Goal: Task Accomplishment & Management: Manage account settings

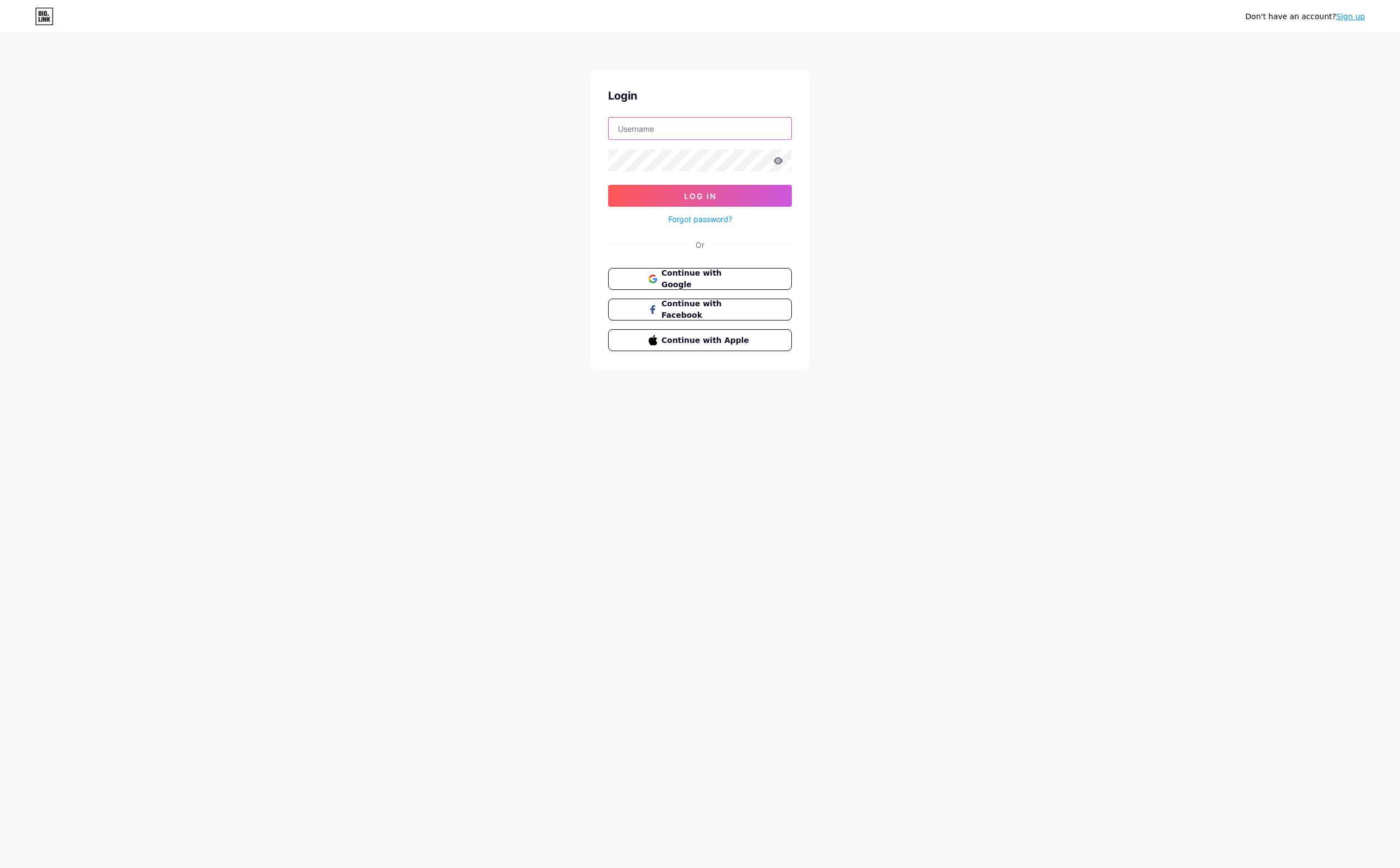
type input "[EMAIL_ADDRESS][DOMAIN_NAME]"
drag, startPoint x: 702, startPoint y: 197, endPoint x: 793, endPoint y: 214, distance: 92.6
click at [703, 197] on span "Log In" at bounding box center [700, 196] width 33 height 9
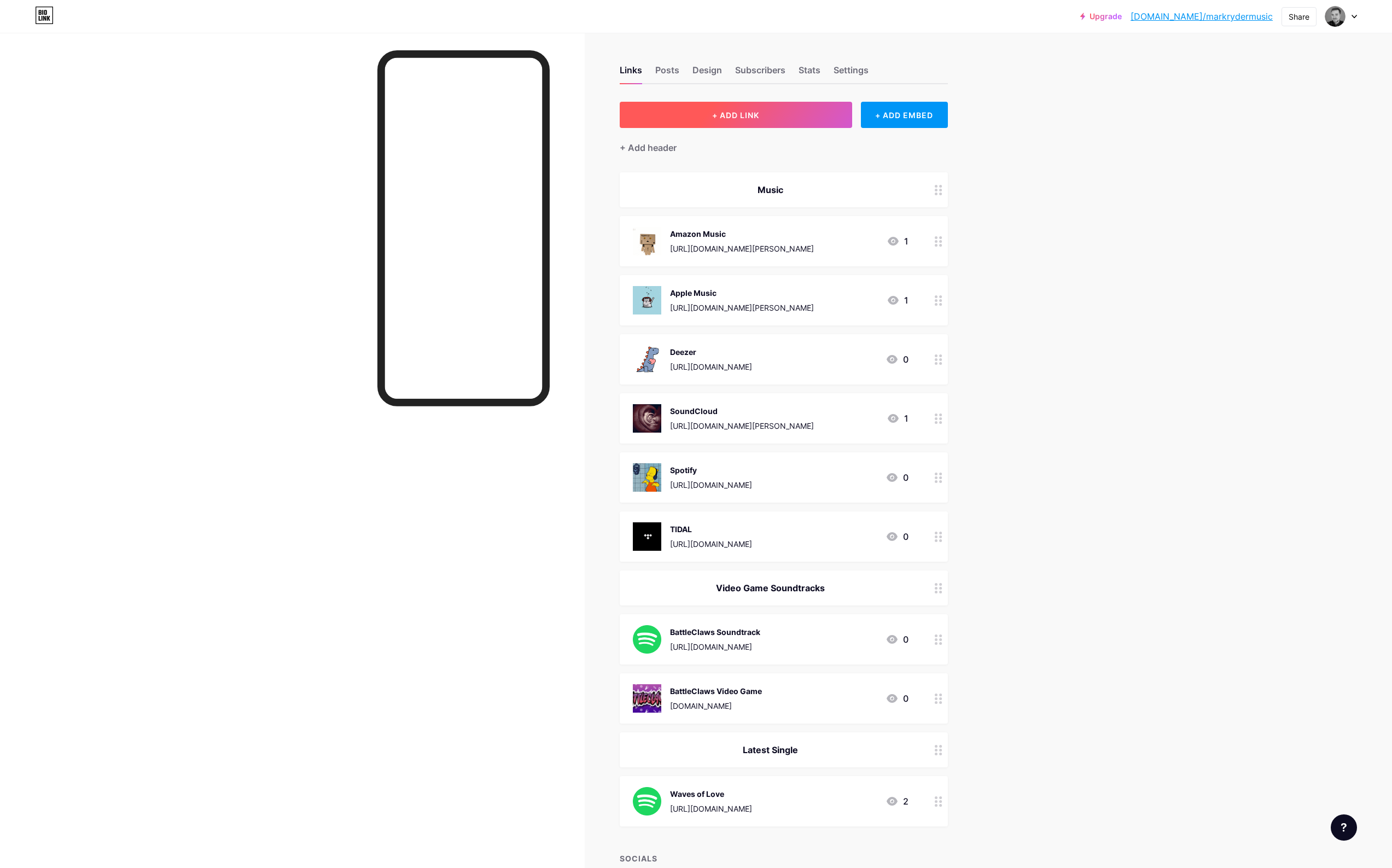
click at [787, 118] on button "+ ADD LINK" at bounding box center [736, 115] width 233 height 26
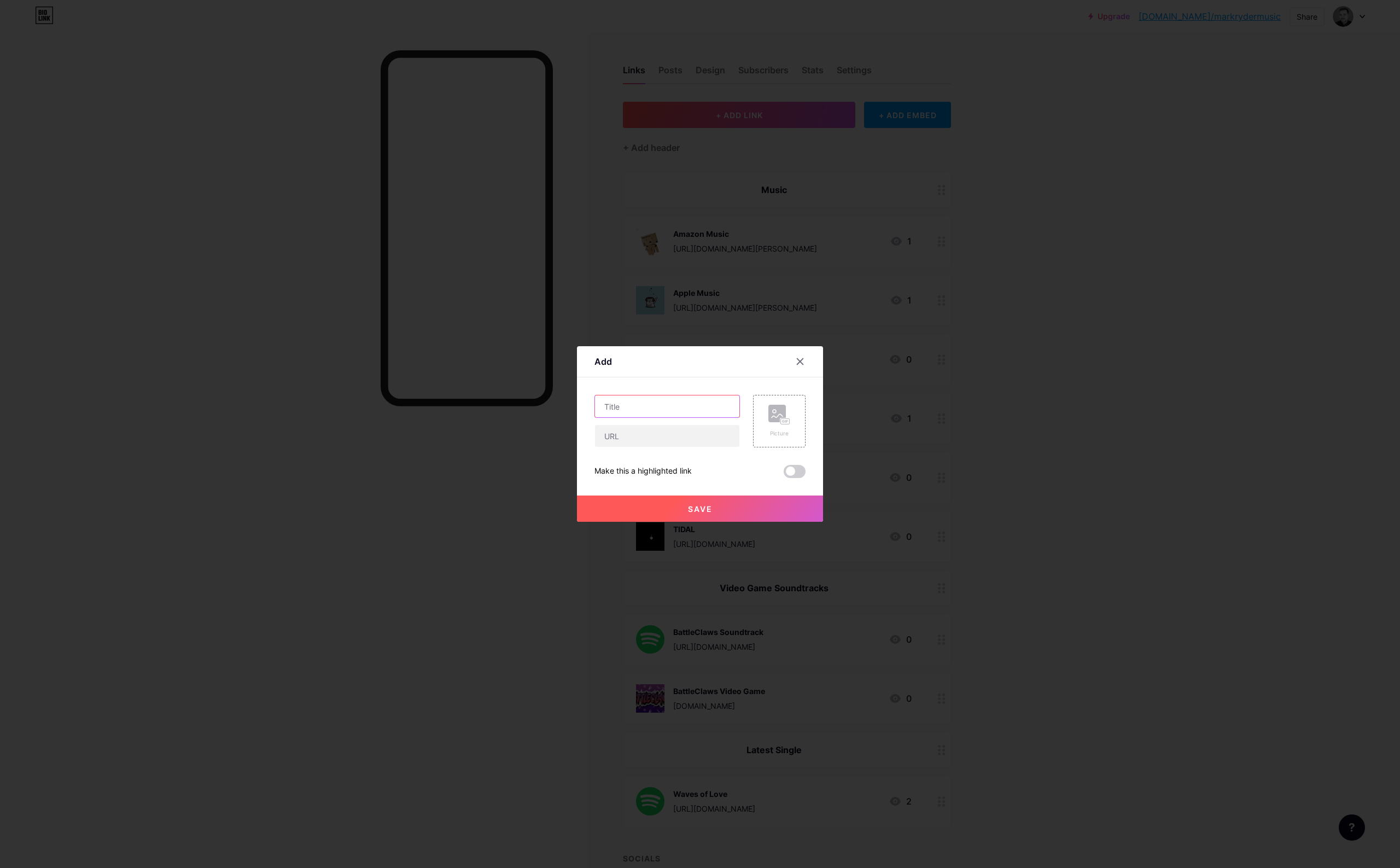
click at [638, 412] on input "text" at bounding box center [667, 406] width 144 height 22
type input "Bandcamp"
click at [655, 444] on input "text" at bounding box center [667, 436] width 144 height 22
paste input "[URL][DOMAIN_NAME]"
type input "[URL][DOMAIN_NAME]"
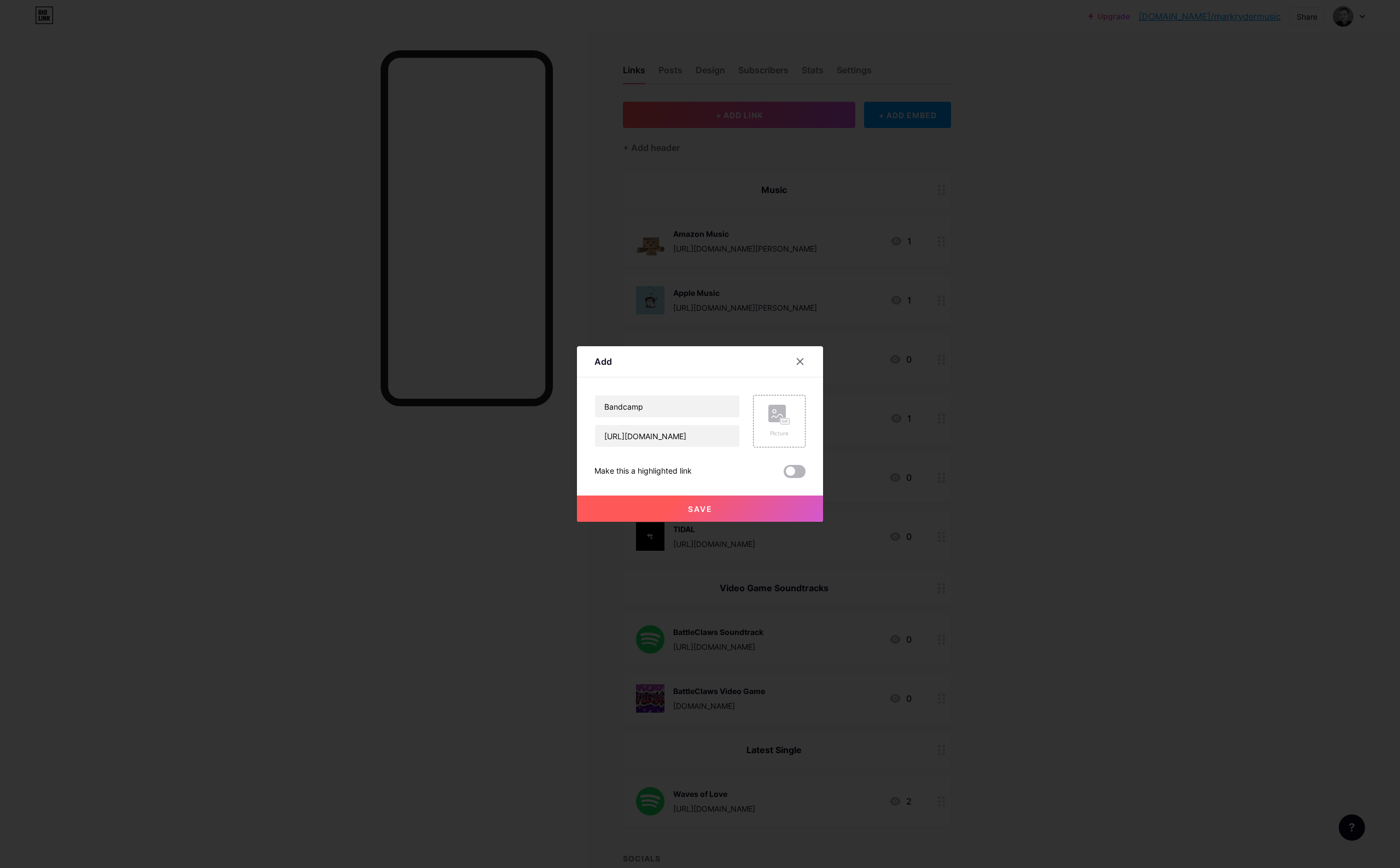
drag, startPoint x: 786, startPoint y: 471, endPoint x: 796, endPoint y: 471, distance: 10.0
click at [791, 471] on span at bounding box center [794, 471] width 22 height 13
click at [784, 474] on input "checkbox" at bounding box center [784, 474] width 0 height 0
click at [782, 427] on div "Picture" at bounding box center [779, 421] width 22 height 33
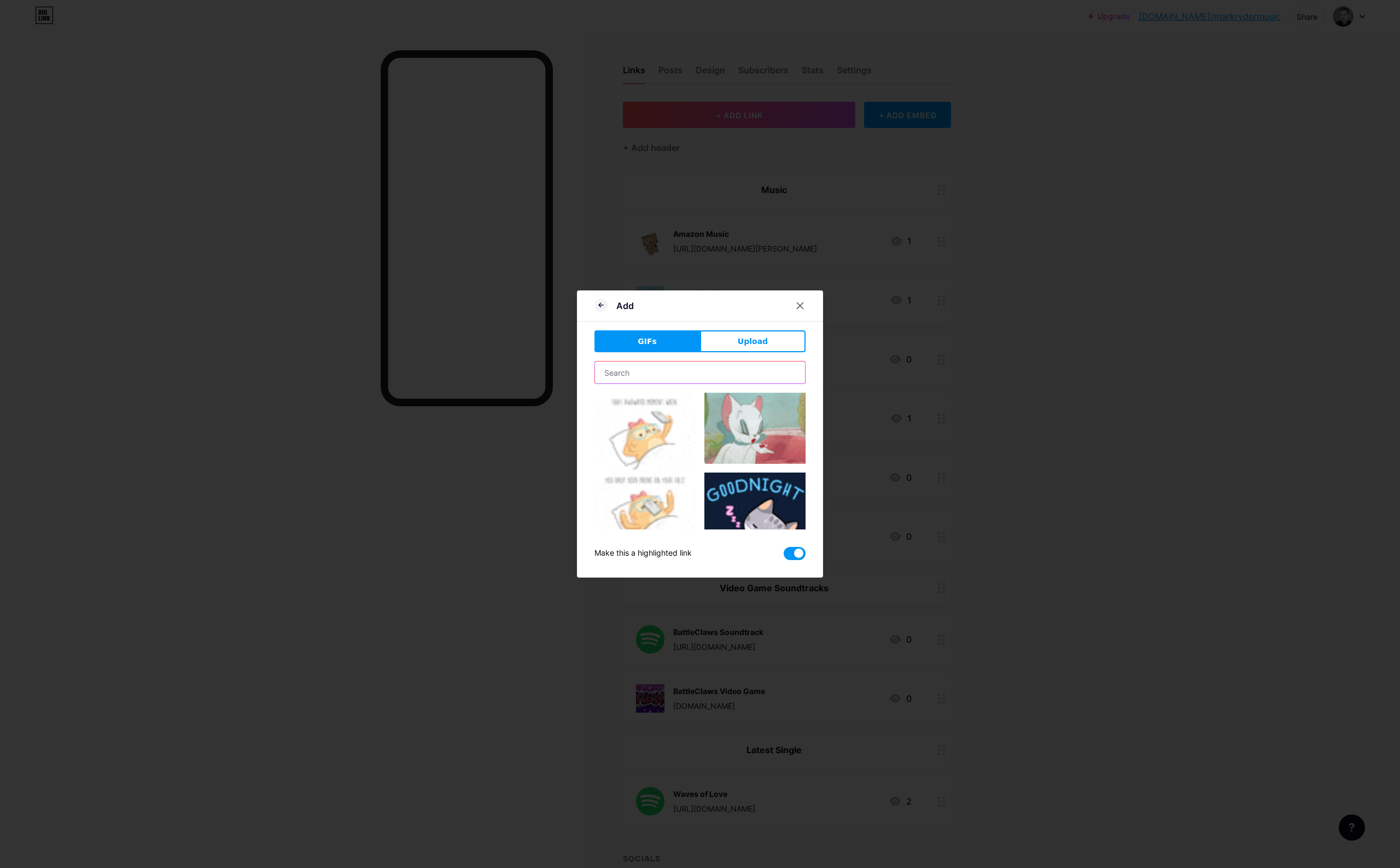
click at [635, 369] on input "text" at bounding box center [700, 372] width 210 height 22
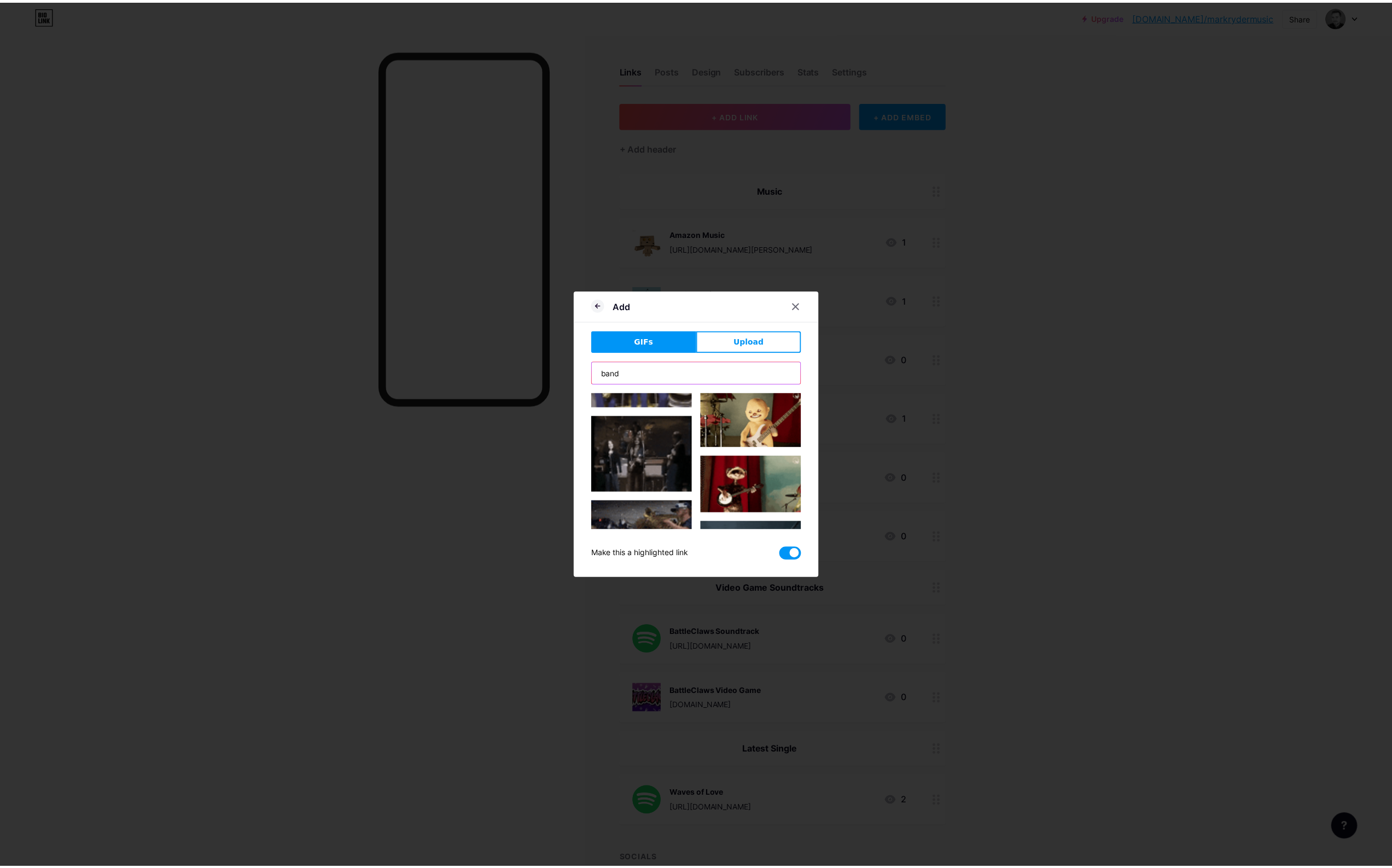
scroll to position [4014, 0]
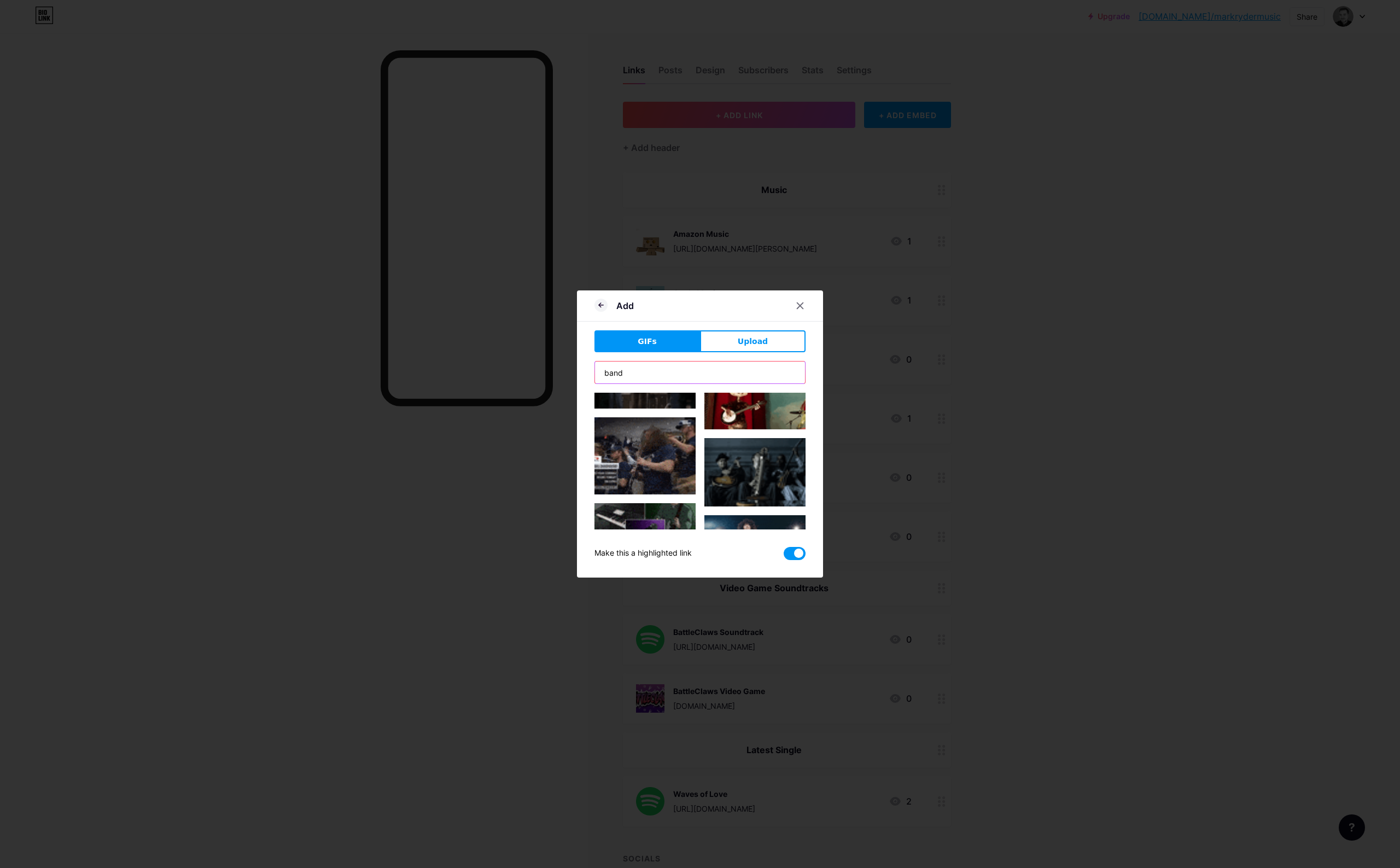
type input "band"
click at [745, 581] on img at bounding box center [755, 609] width 101 height 57
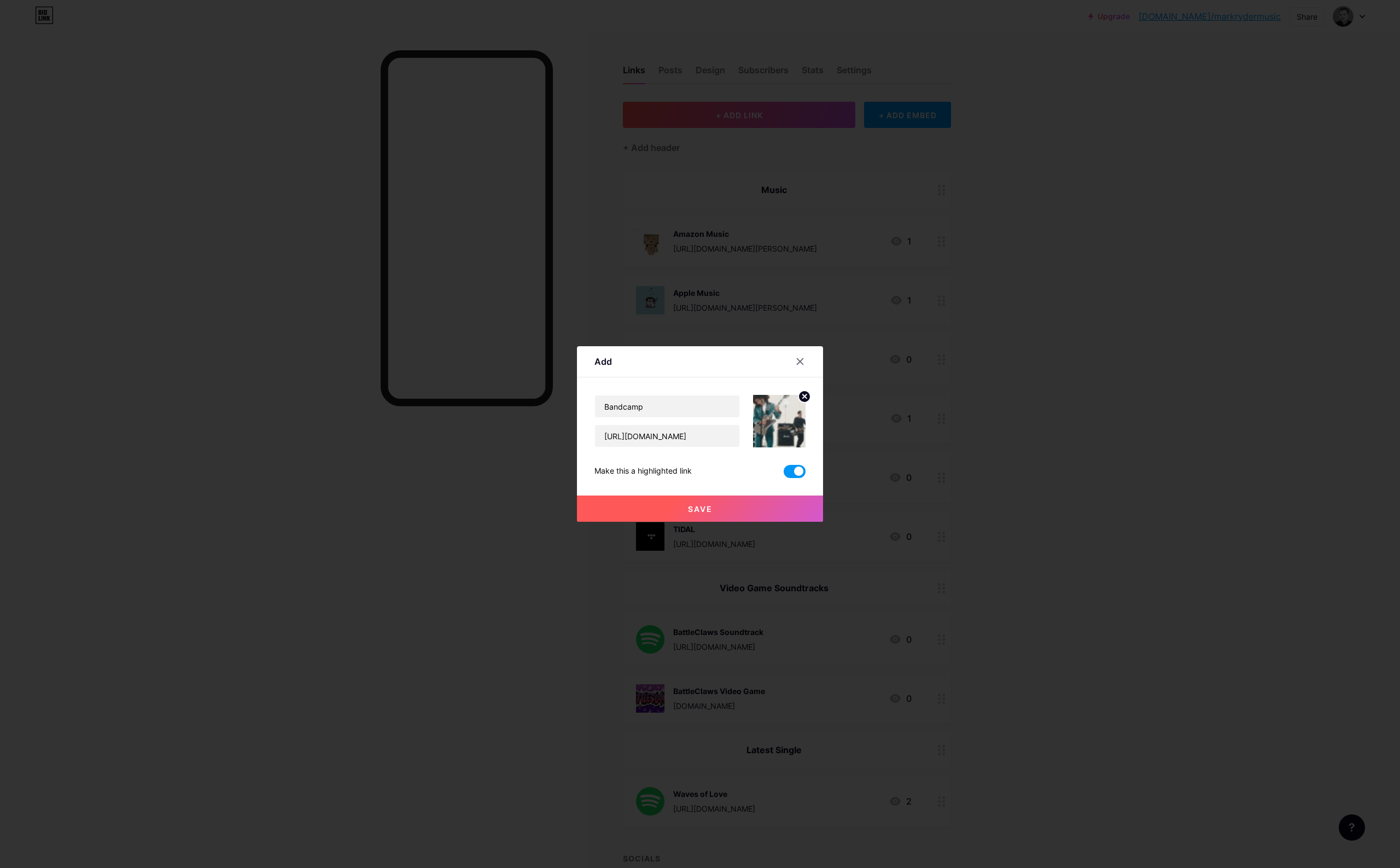
click at [685, 509] on button "Save" at bounding box center [700, 509] width 246 height 26
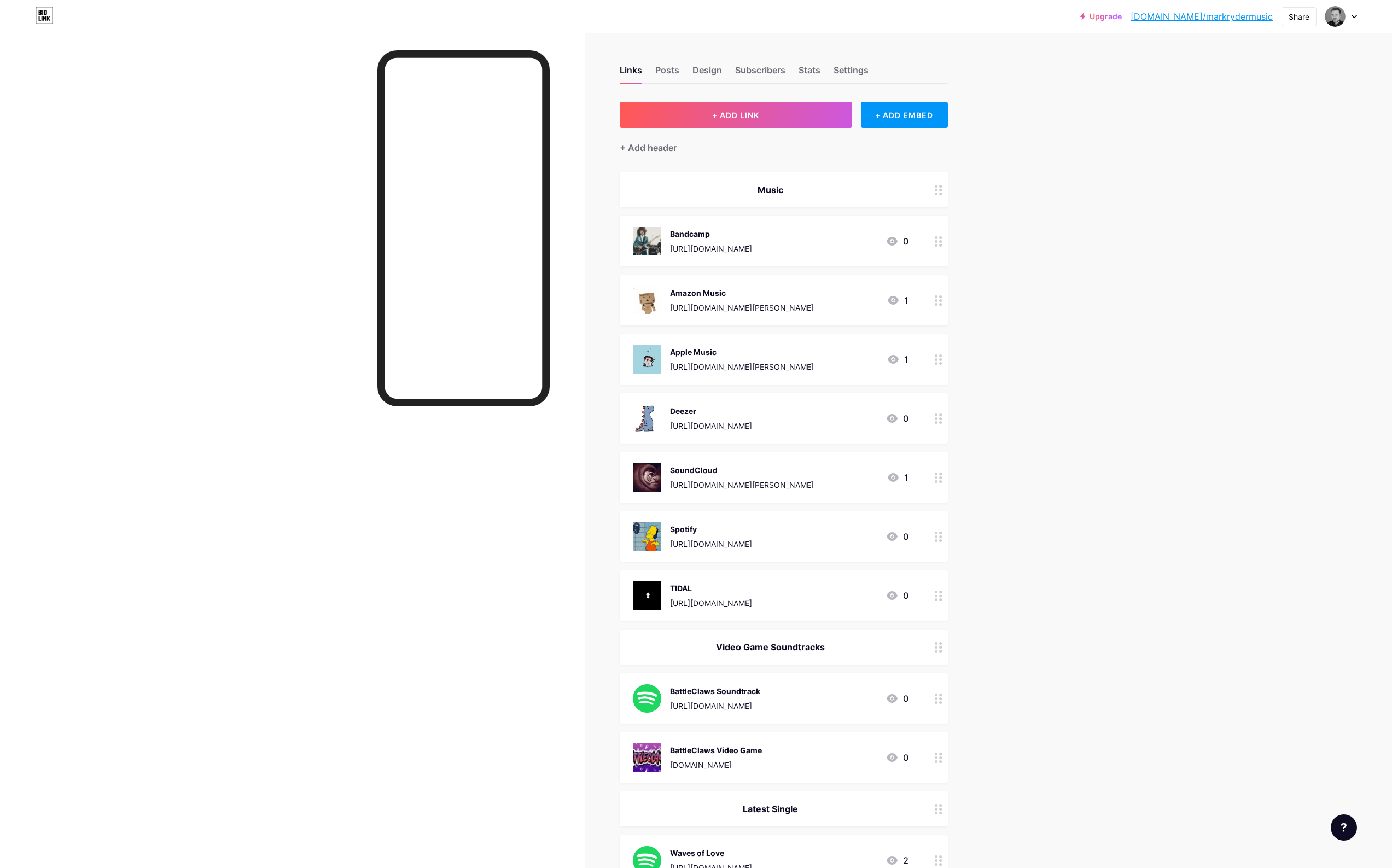
click at [1008, 243] on div "Upgrade [DOMAIN_NAME]/markry... [DOMAIN_NAME]/markrydermusic Share Switch accou…" at bounding box center [696, 572] width 1392 height 1145
click at [1221, 11] on link "[DOMAIN_NAME]/markrydermusic" at bounding box center [1202, 17] width 142 height 13
click at [1064, 322] on div "Upgrade [DOMAIN_NAME]/markry... [DOMAIN_NAME]/markrydermusic Share Switch accou…" at bounding box center [696, 572] width 1392 height 1145
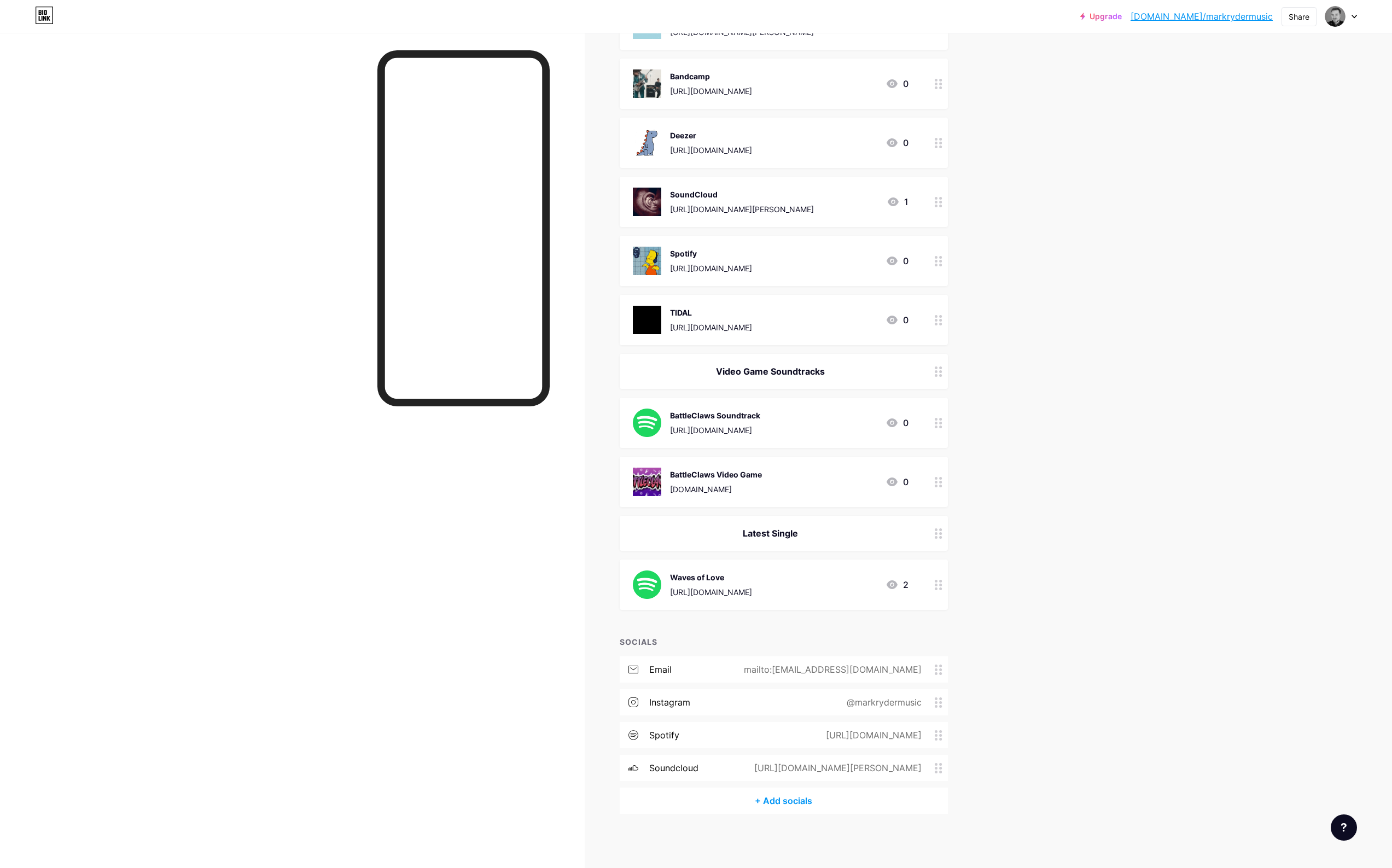
scroll to position [0, 0]
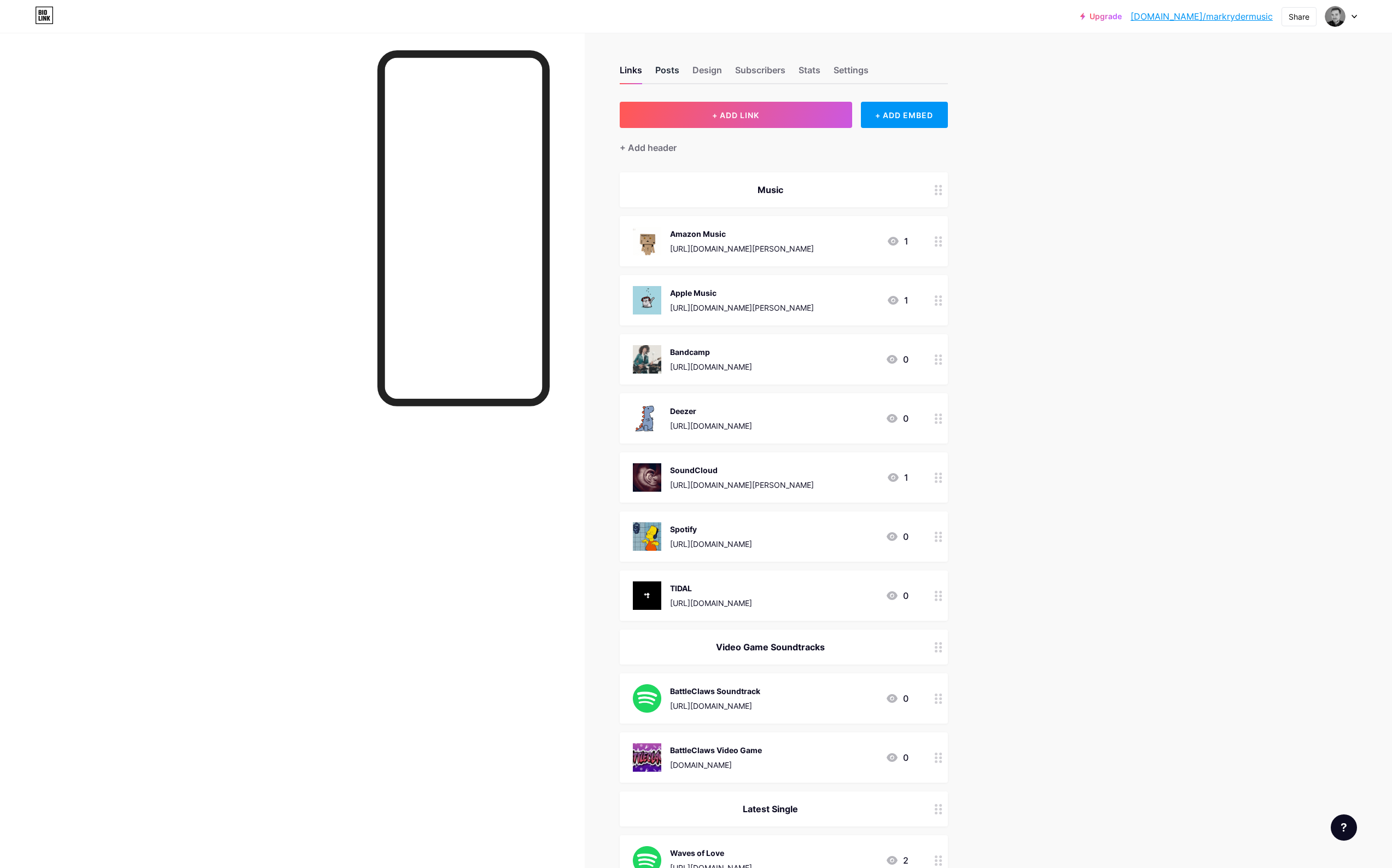
click at [671, 67] on div "Posts" at bounding box center [667, 73] width 24 height 20
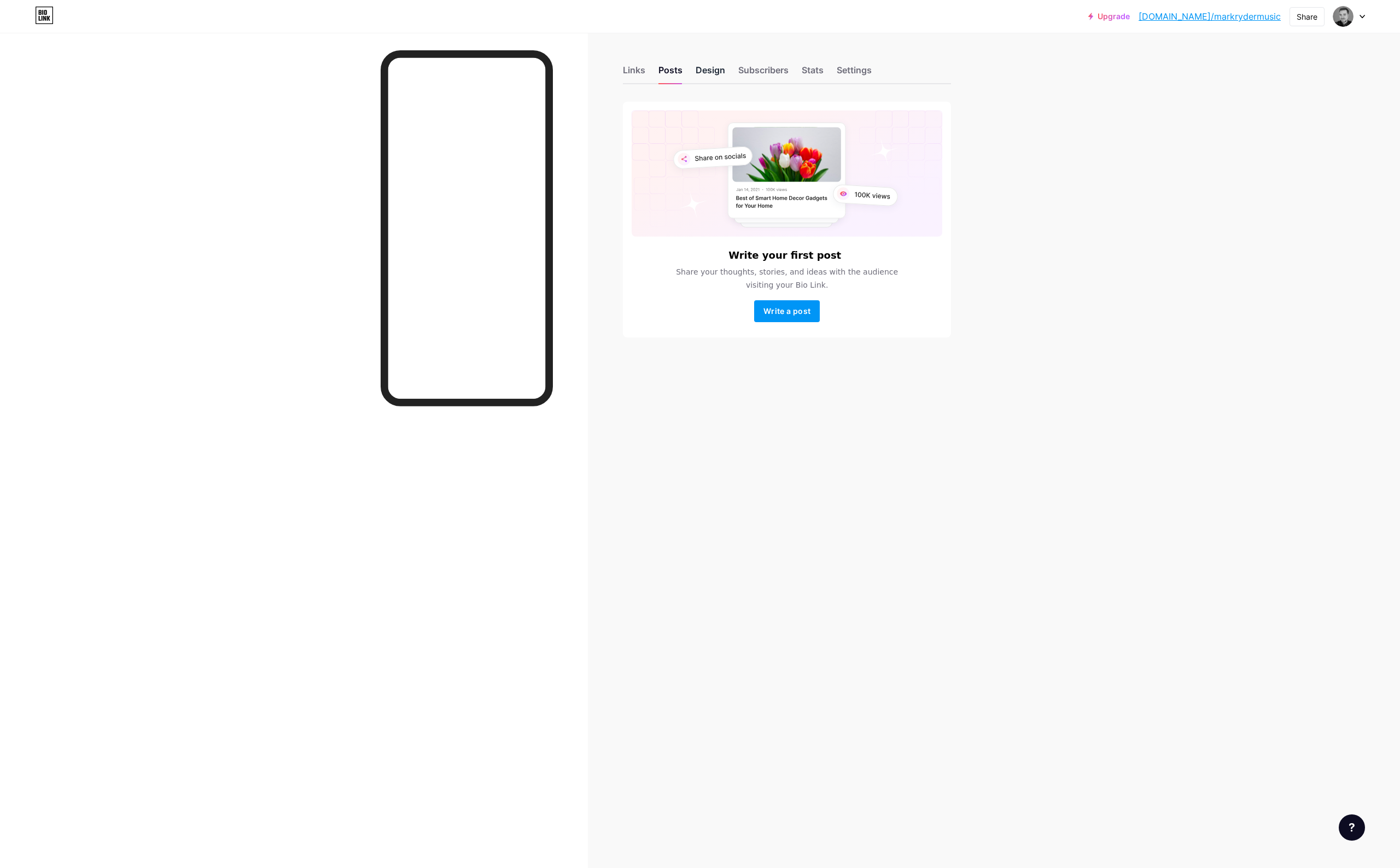
click at [706, 71] on div "Design" at bounding box center [710, 73] width 30 height 20
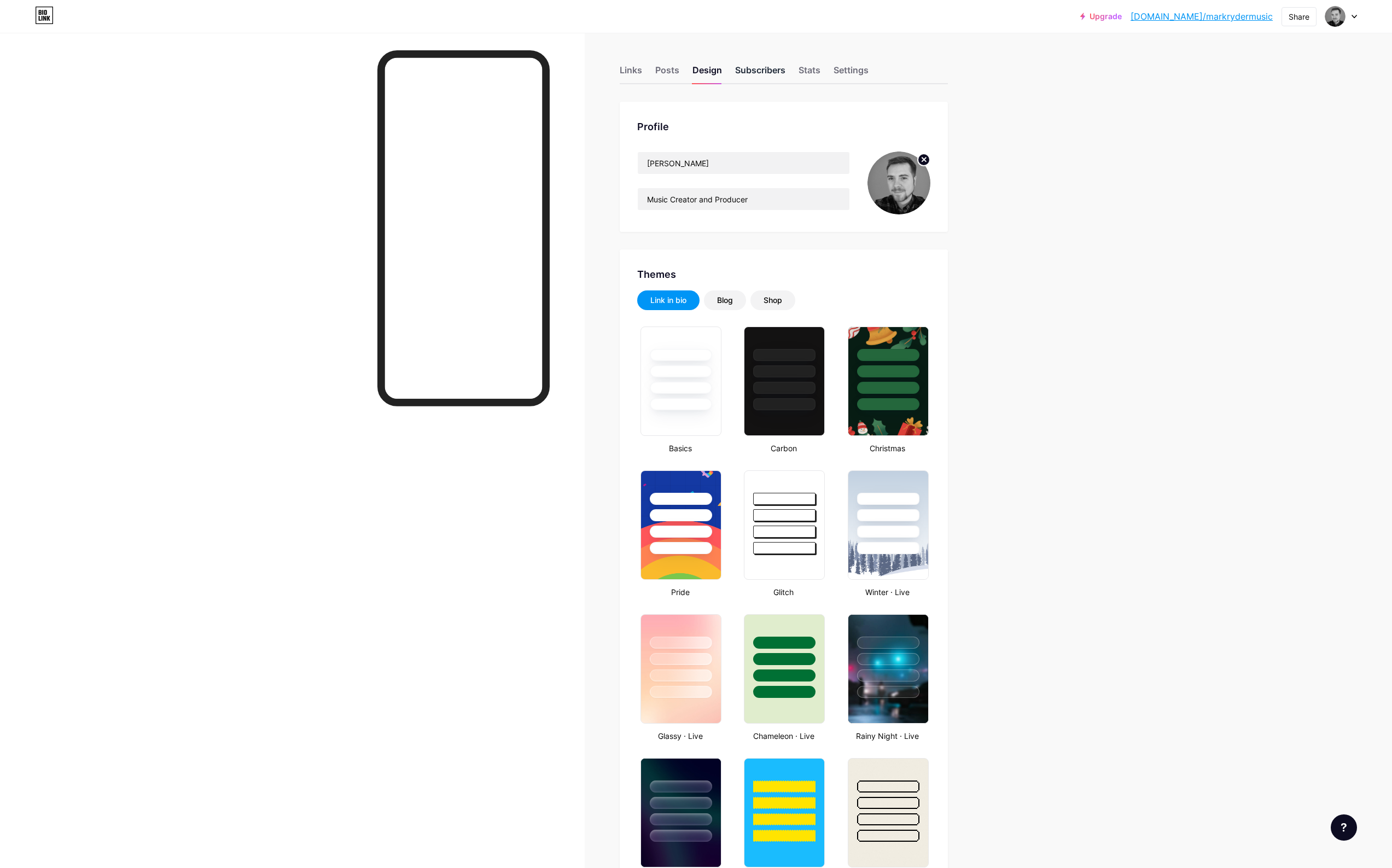
type input "#2e073e"
type input "#ffffff"
click at [757, 73] on div "Subscribers" at bounding box center [760, 73] width 50 height 20
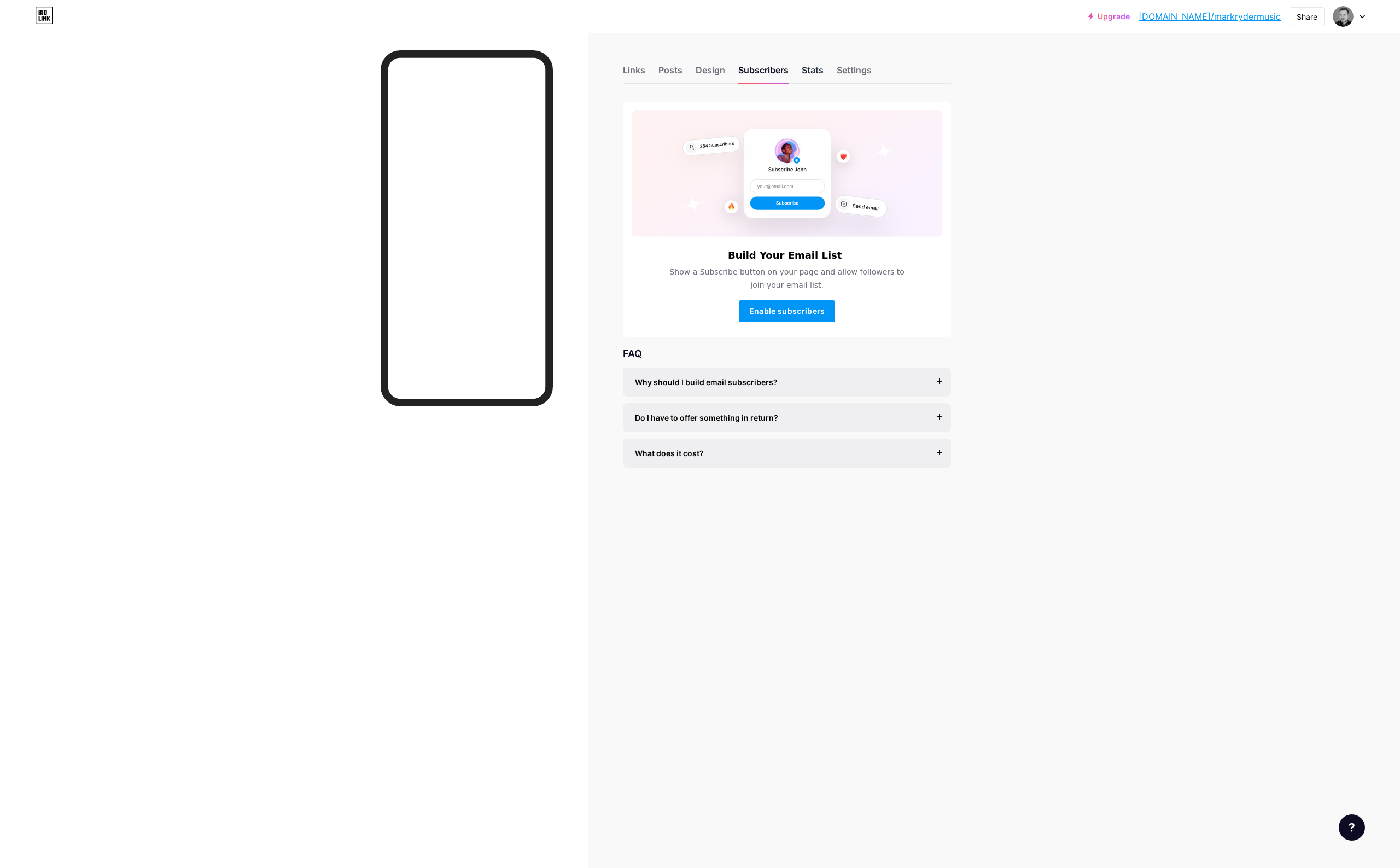
click at [820, 73] on div "Stats" at bounding box center [812, 73] width 22 height 20
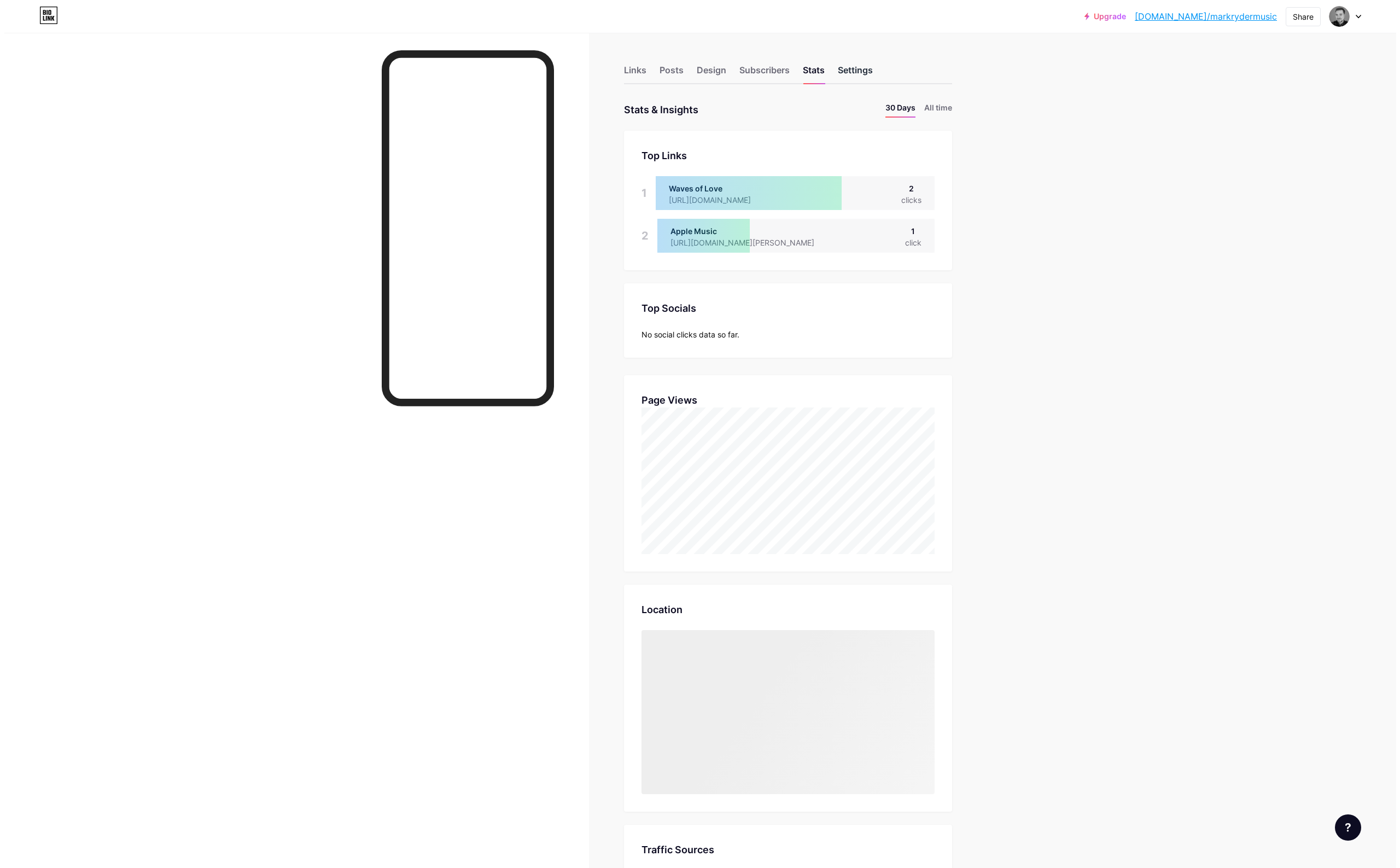
scroll to position [868, 1392]
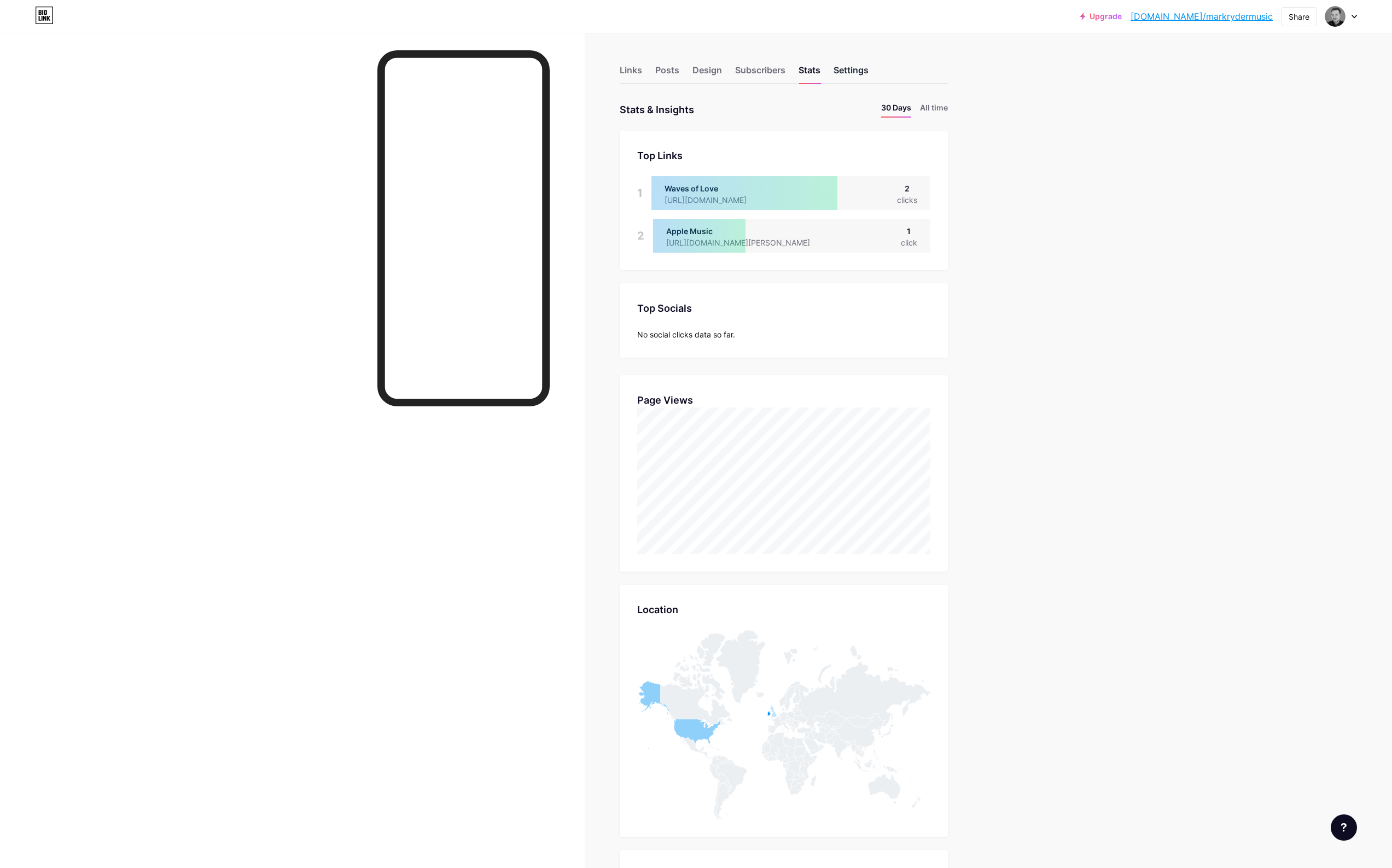
click at [855, 70] on div "Settings" at bounding box center [851, 73] width 35 height 20
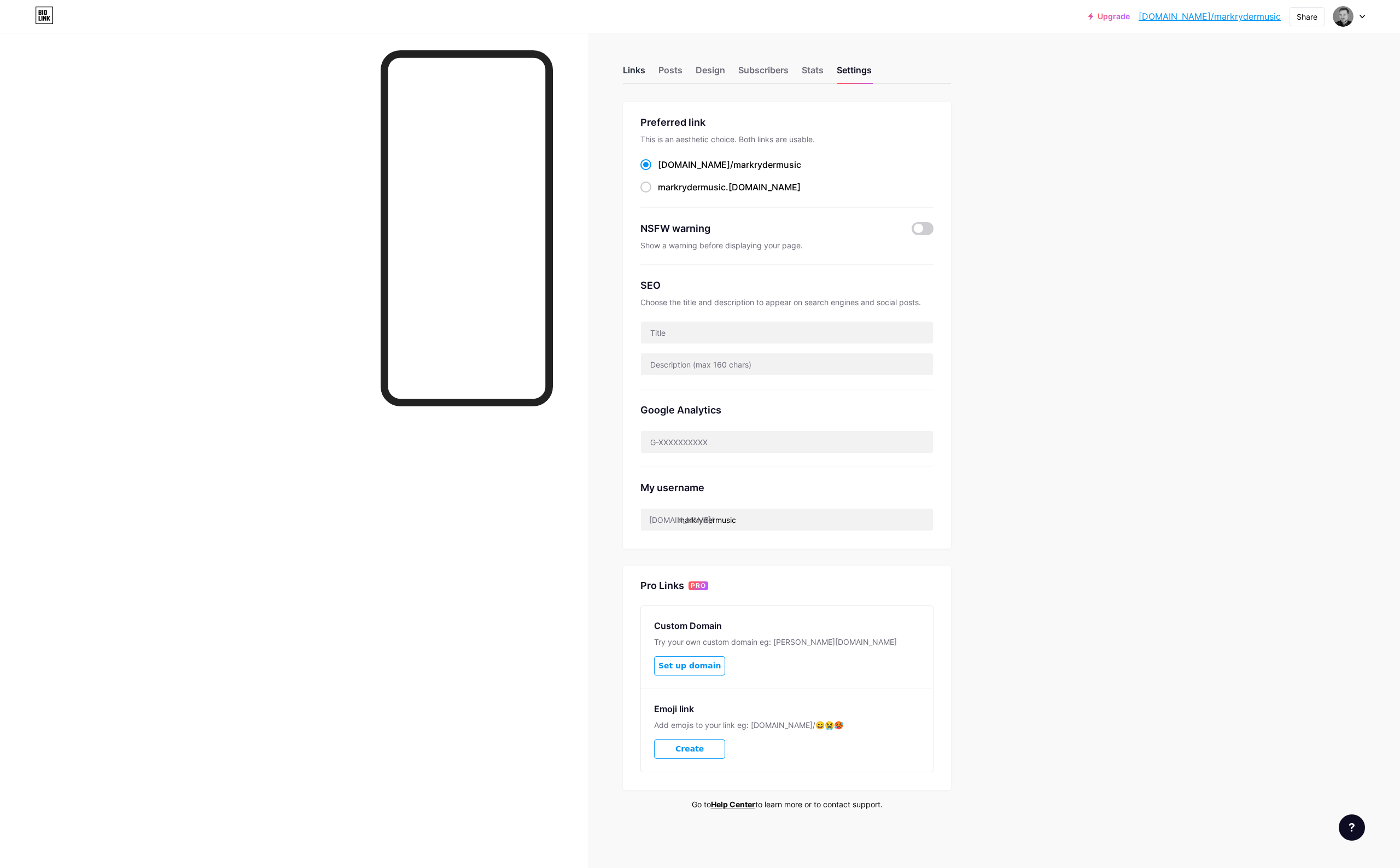
click at [642, 69] on div "Links" at bounding box center [634, 73] width 22 height 20
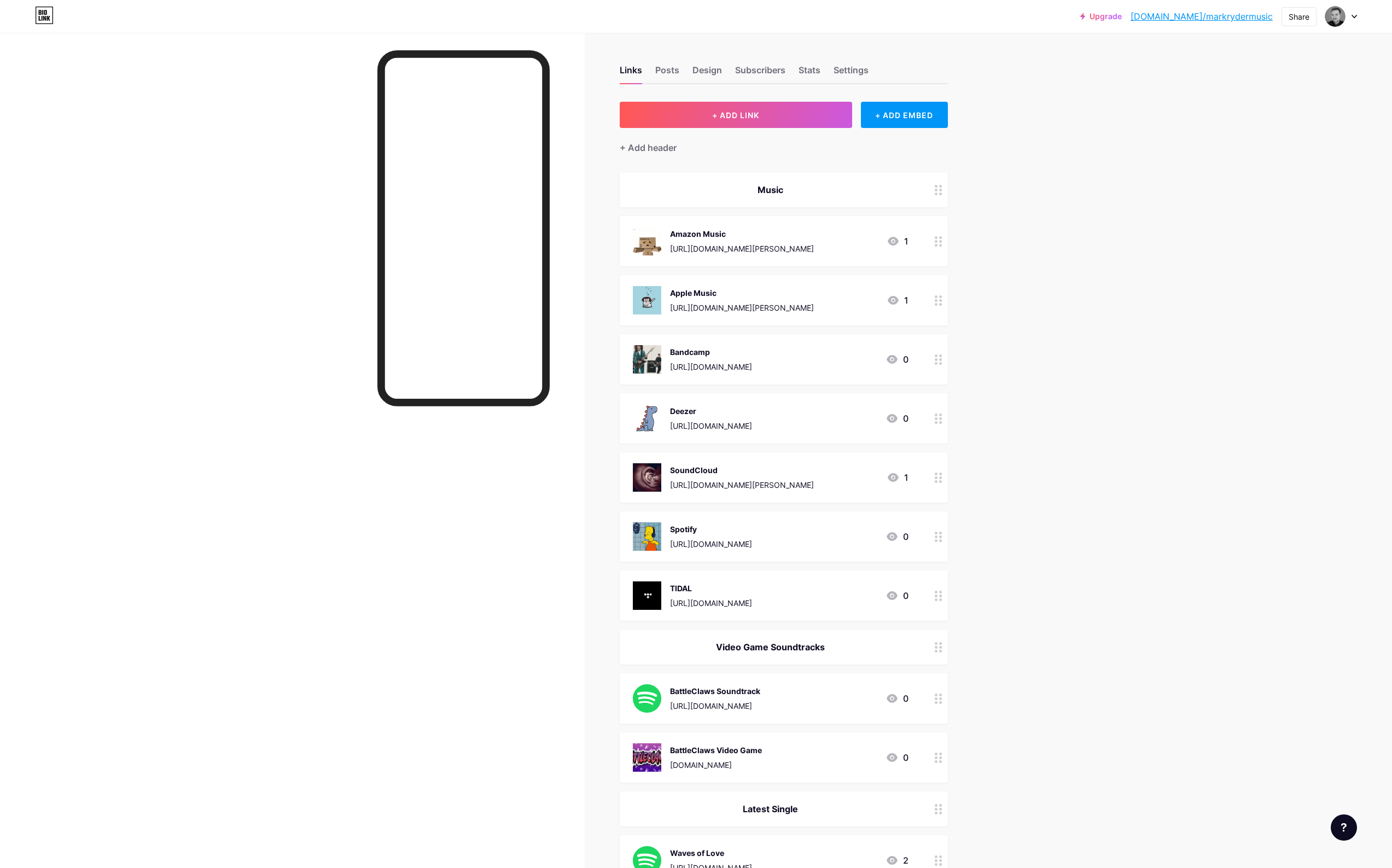
click at [1355, 16] on icon at bounding box center [1354, 17] width 4 height 3
click at [1258, 150] on li "Logout" at bounding box center [1288, 154] width 136 height 30
